Goal: Task Accomplishment & Management: Use online tool/utility

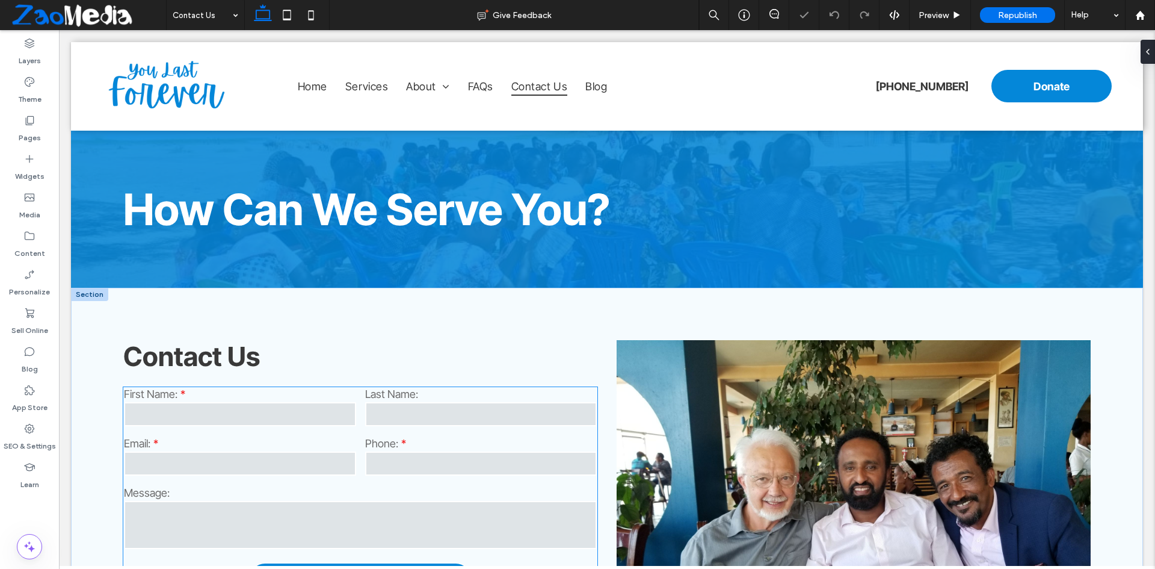
click at [377, 413] on input "text" at bounding box center [481, 414] width 232 height 24
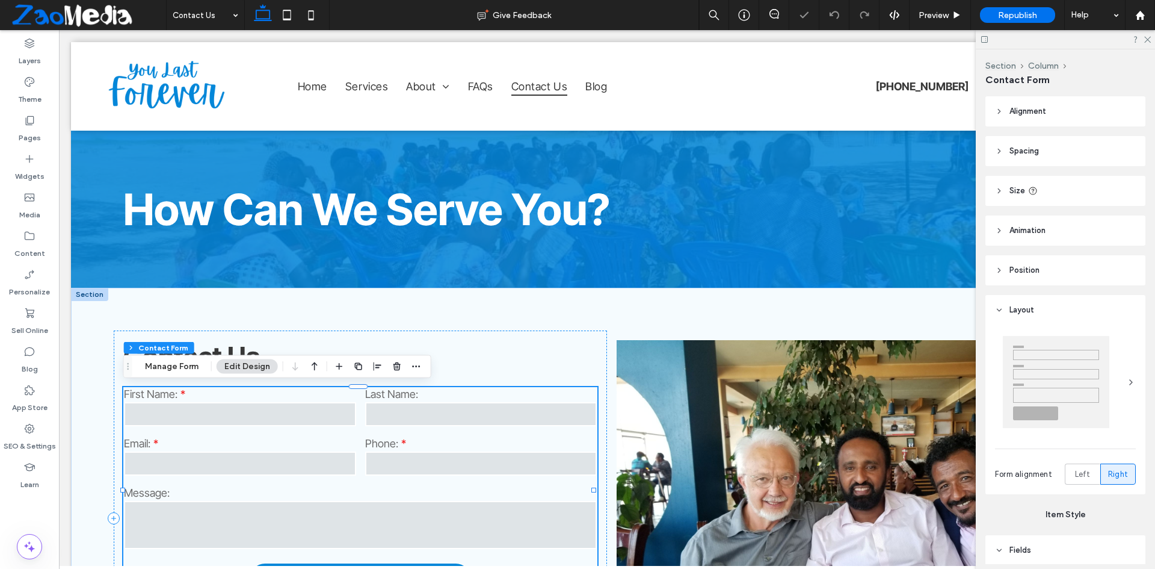
type input "*"
type input "***"
click at [175, 364] on button "Manage Form" at bounding box center [171, 366] width 69 height 14
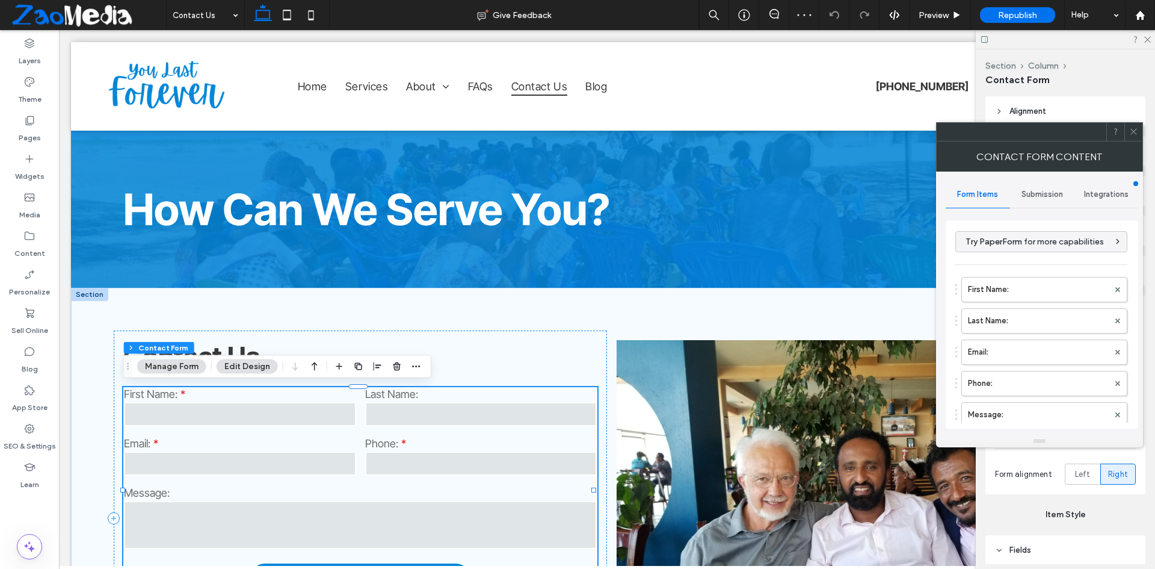
type input "**********"
click at [1038, 202] on div "Submission" at bounding box center [1042, 194] width 64 height 26
click at [1019, 285] on label "Actions after submission" at bounding box center [1042, 288] width 161 height 24
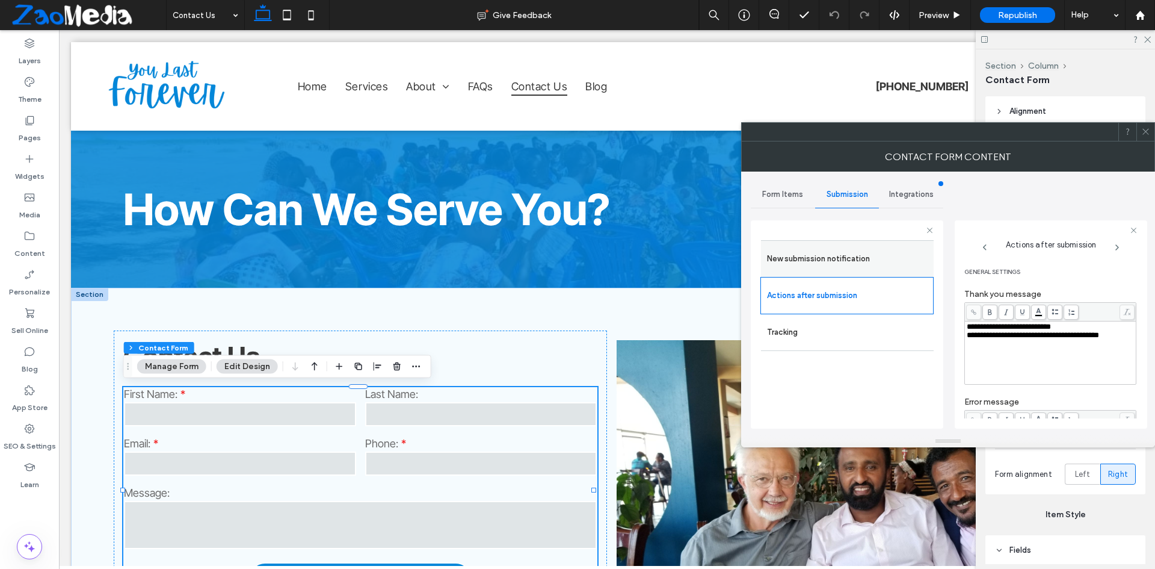
click at [862, 255] on label "New submission notification" at bounding box center [847, 259] width 161 height 24
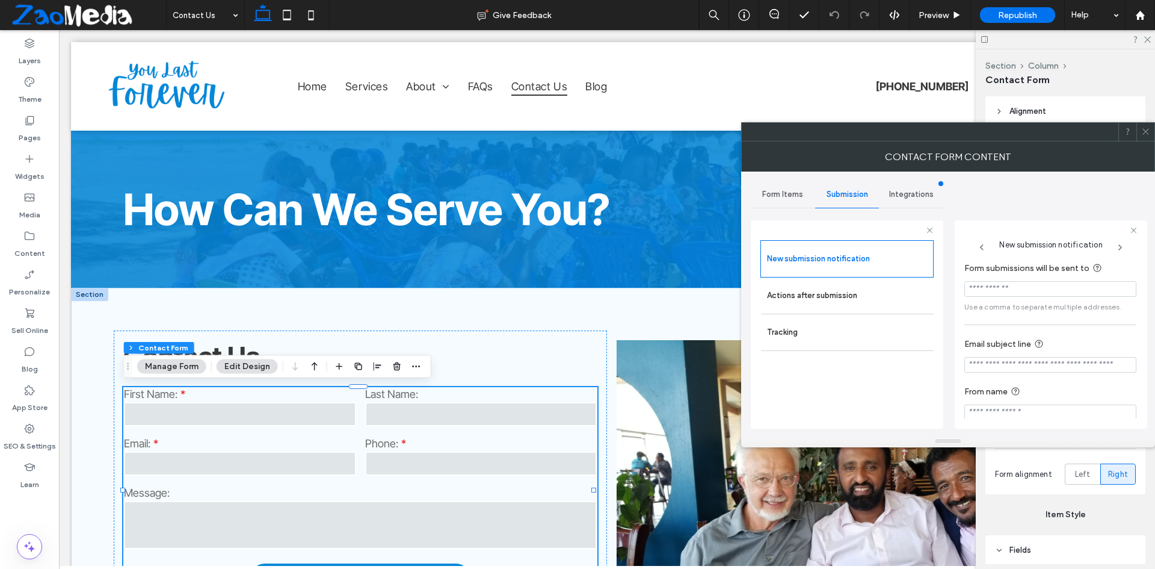
click at [770, 190] on span "Form Items" at bounding box center [783, 195] width 41 height 10
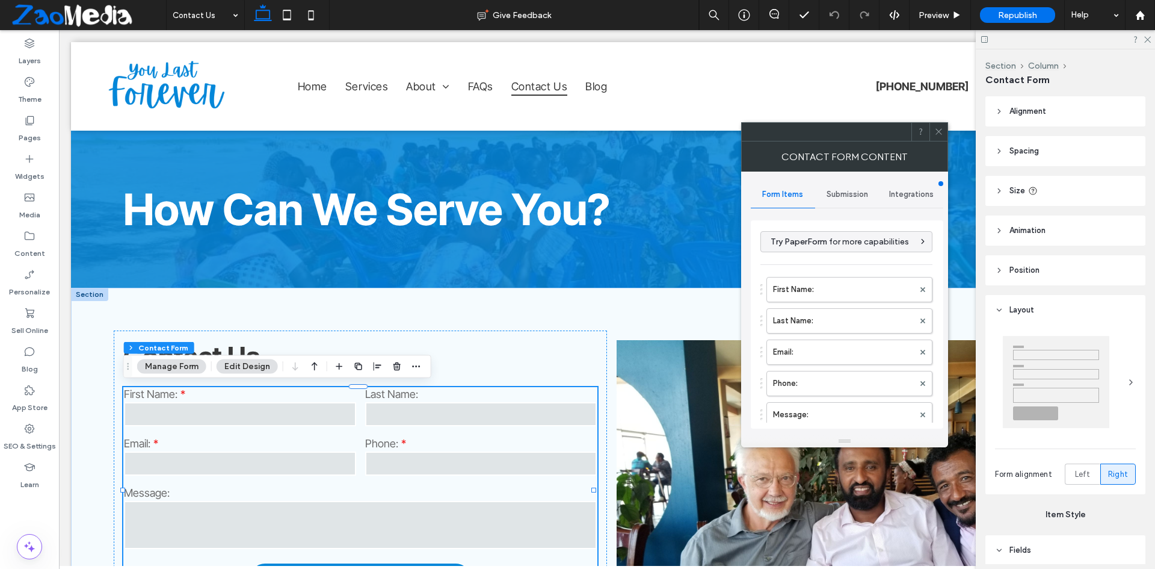
click at [841, 196] on span "Submission" at bounding box center [848, 195] width 42 height 10
click at [940, 137] on span at bounding box center [939, 132] width 9 height 18
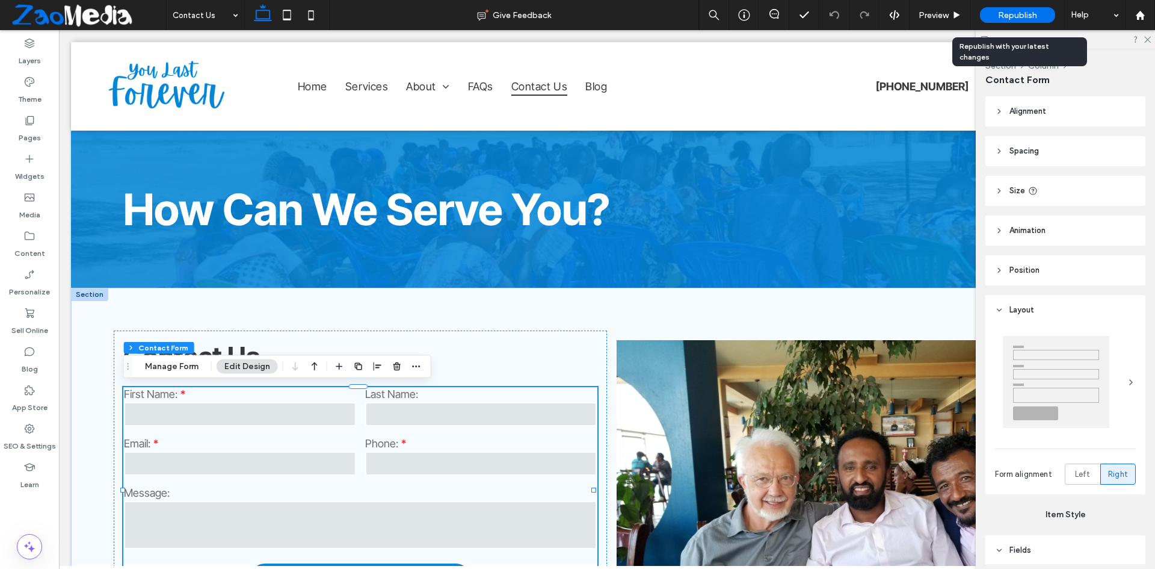
click at [1019, 13] on span "Republish" at bounding box center [1017, 15] width 39 height 10
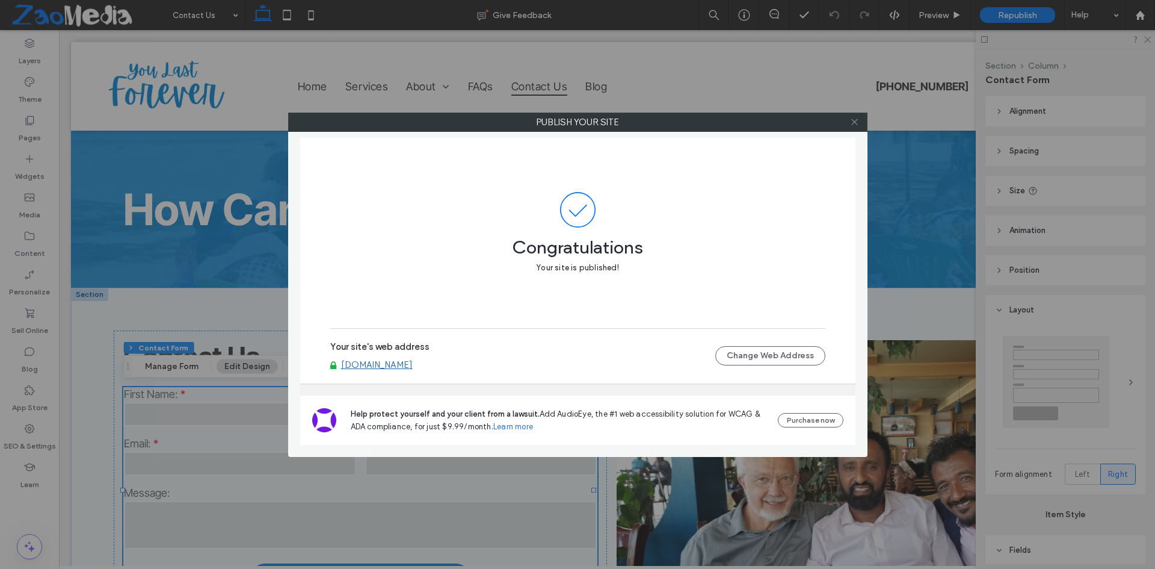
click at [852, 122] on icon at bounding box center [854, 121] width 9 height 9
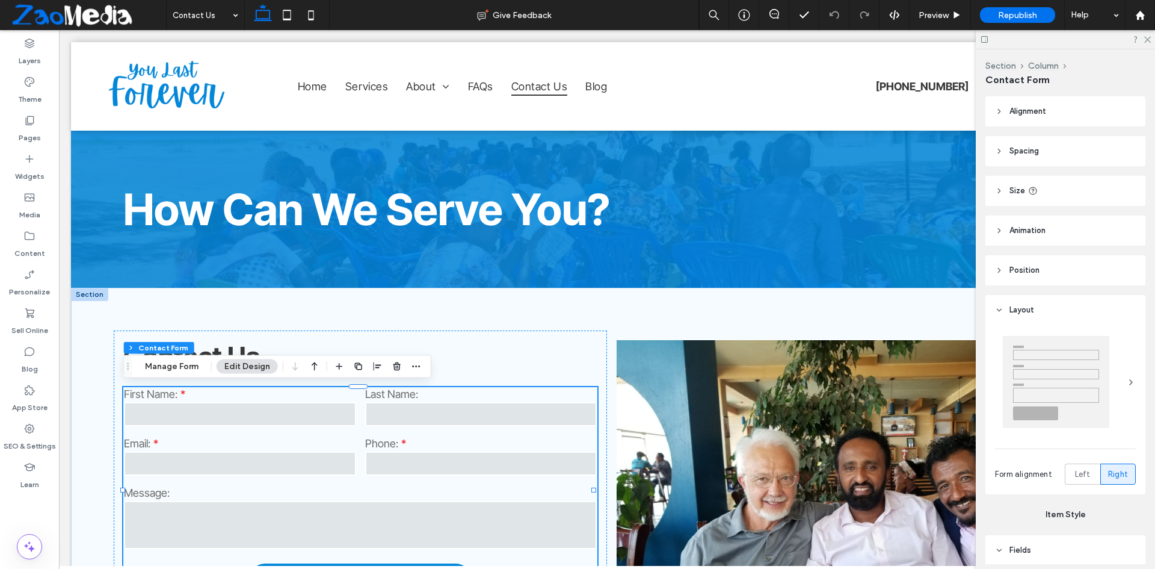
click at [120, 19] on span at bounding box center [87, 15] width 157 height 24
